Goal: Transaction & Acquisition: Book appointment/travel/reservation

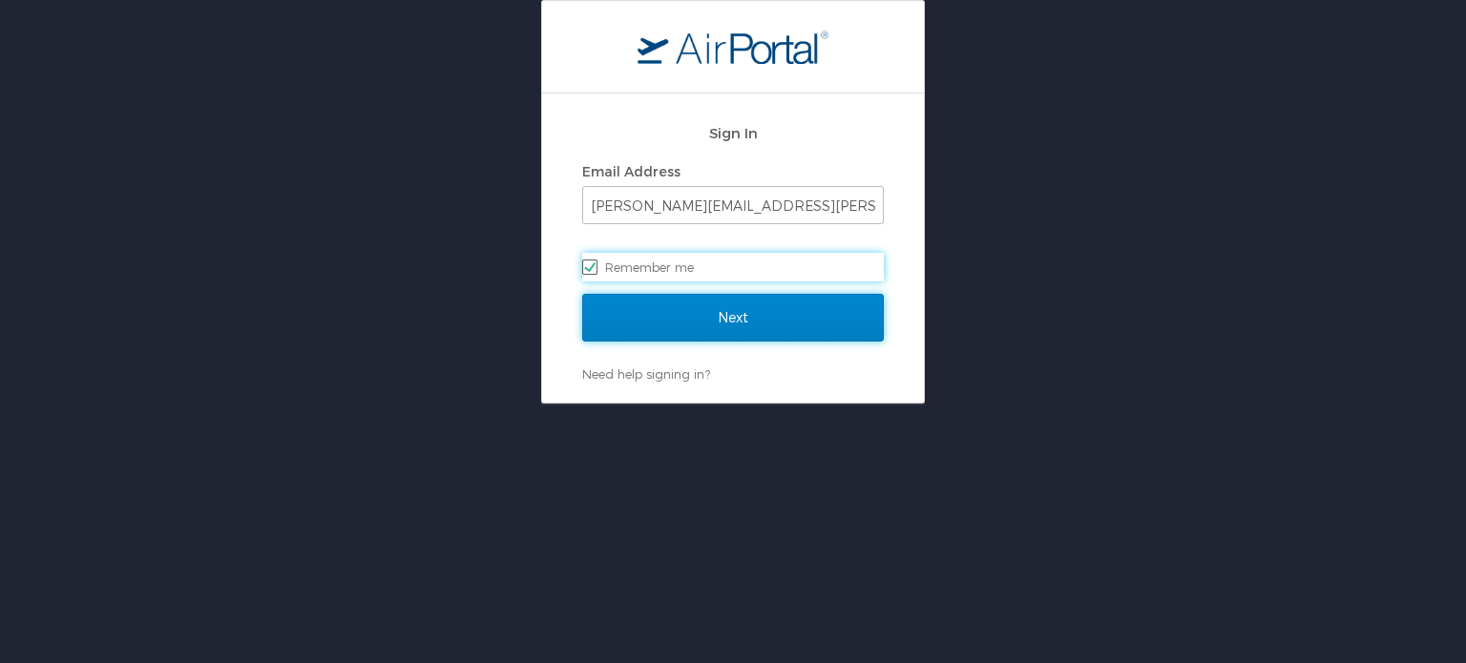
click at [817, 332] on input "Next" at bounding box center [733, 318] width 302 height 48
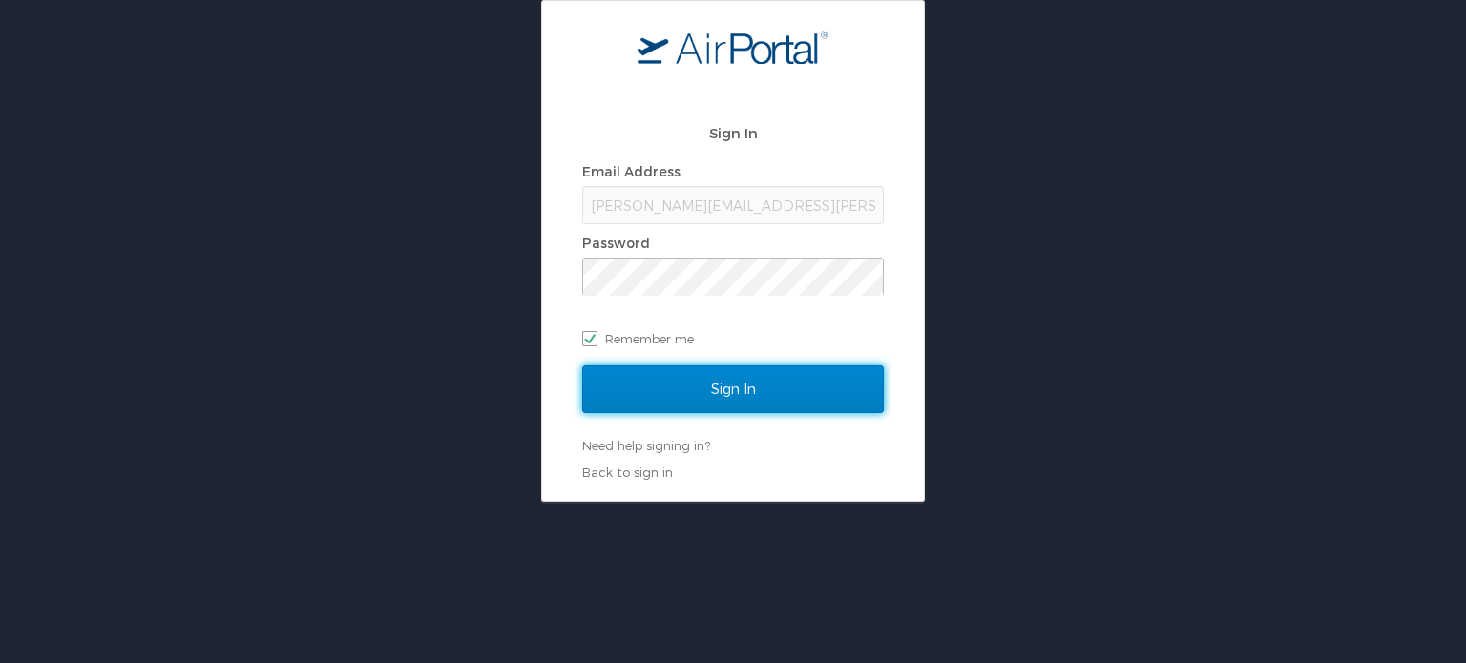
click at [756, 390] on input "Sign In" at bounding box center [733, 390] width 302 height 48
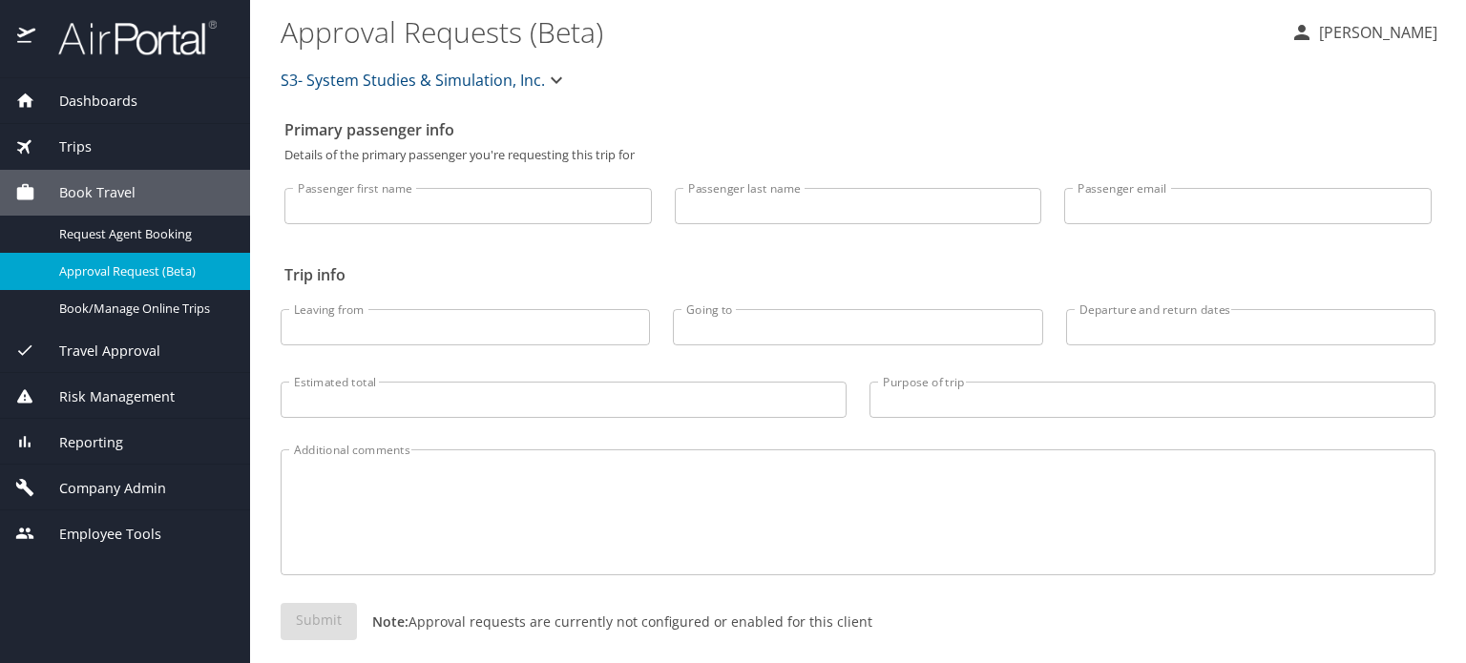
click at [86, 193] on span "Book Travel" at bounding box center [85, 192] width 100 height 21
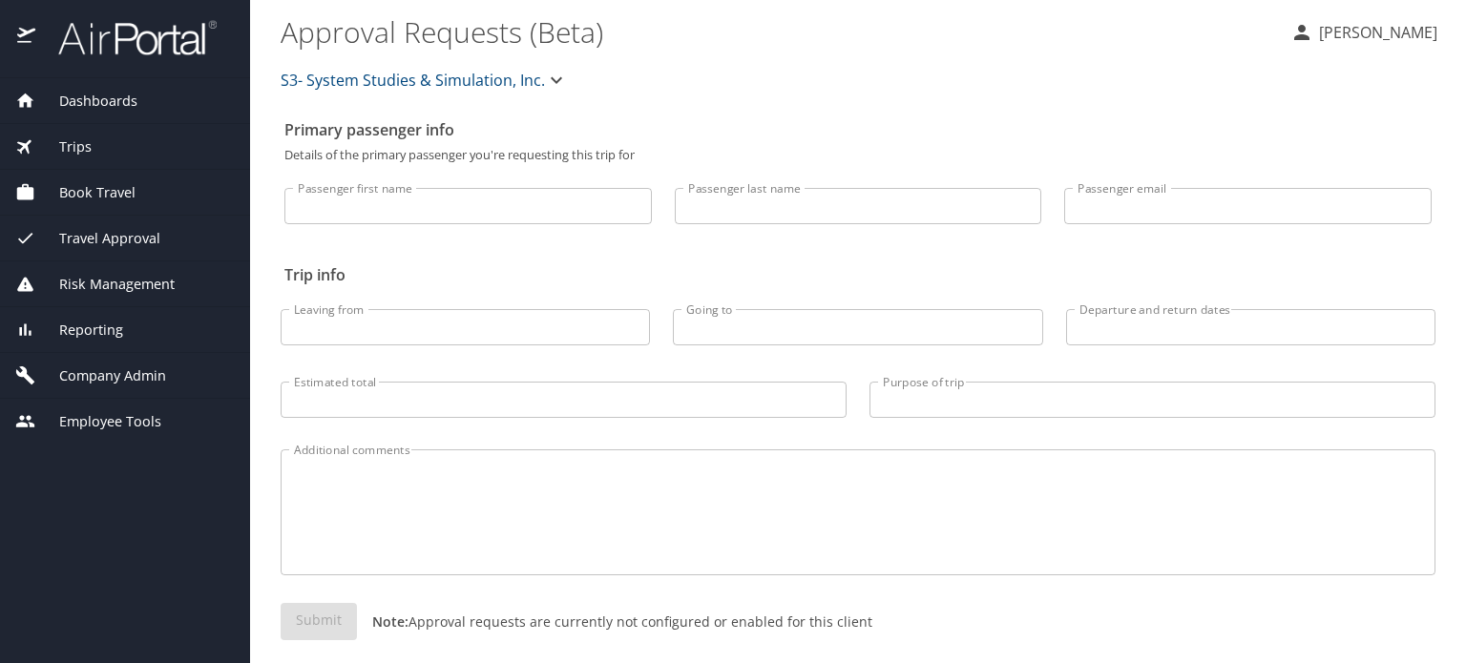
click at [103, 183] on span "Book Travel" at bounding box center [85, 192] width 100 height 21
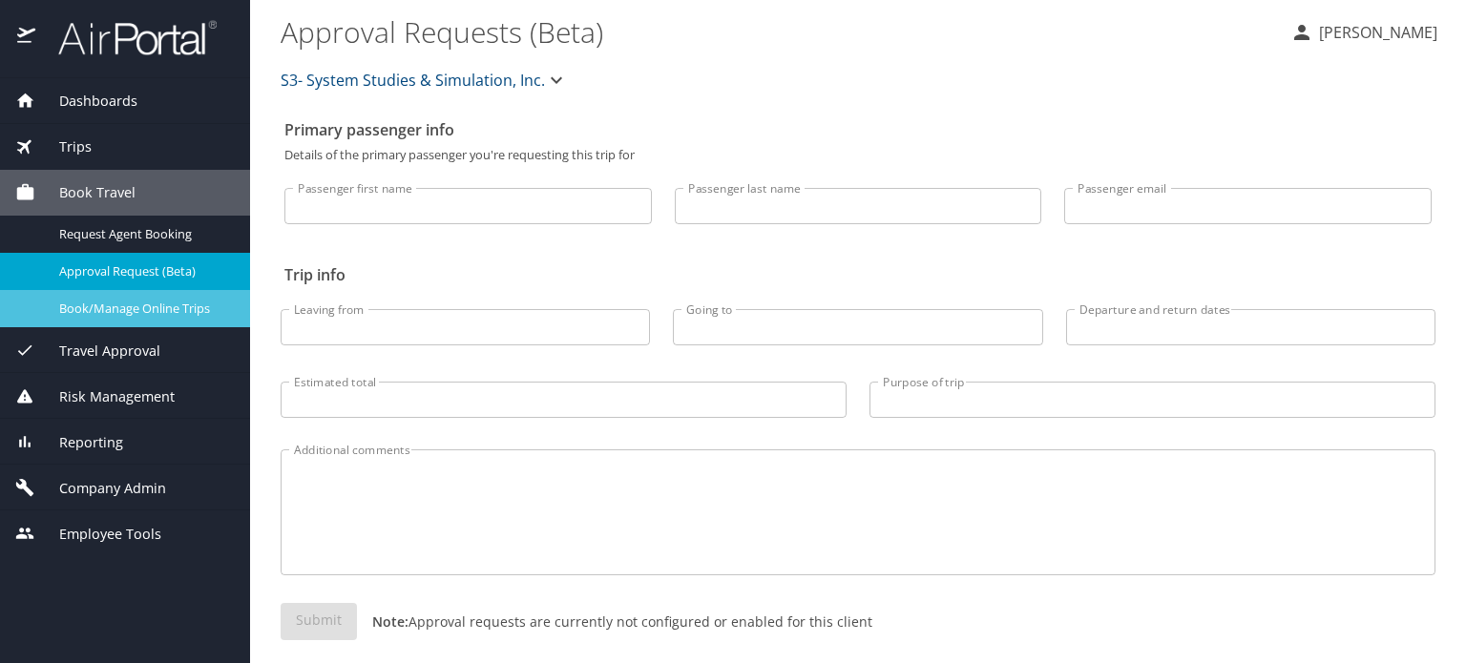
click at [135, 311] on span "Book/Manage Online Trips" at bounding box center [143, 309] width 168 height 18
